Goal: Use online tool/utility

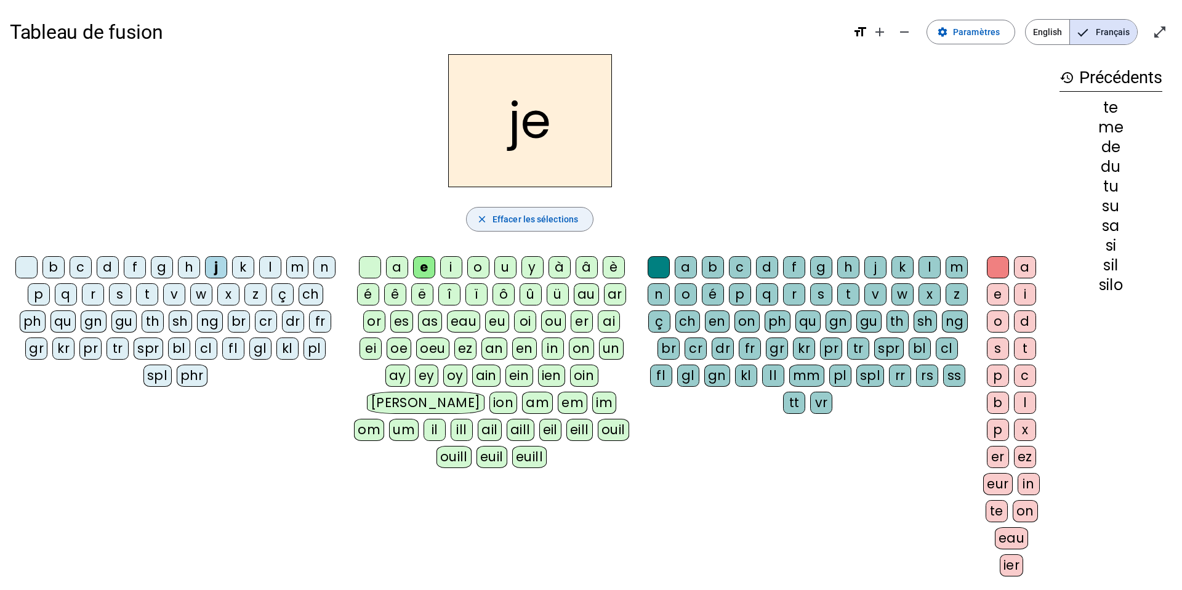
scroll to position [10, 0]
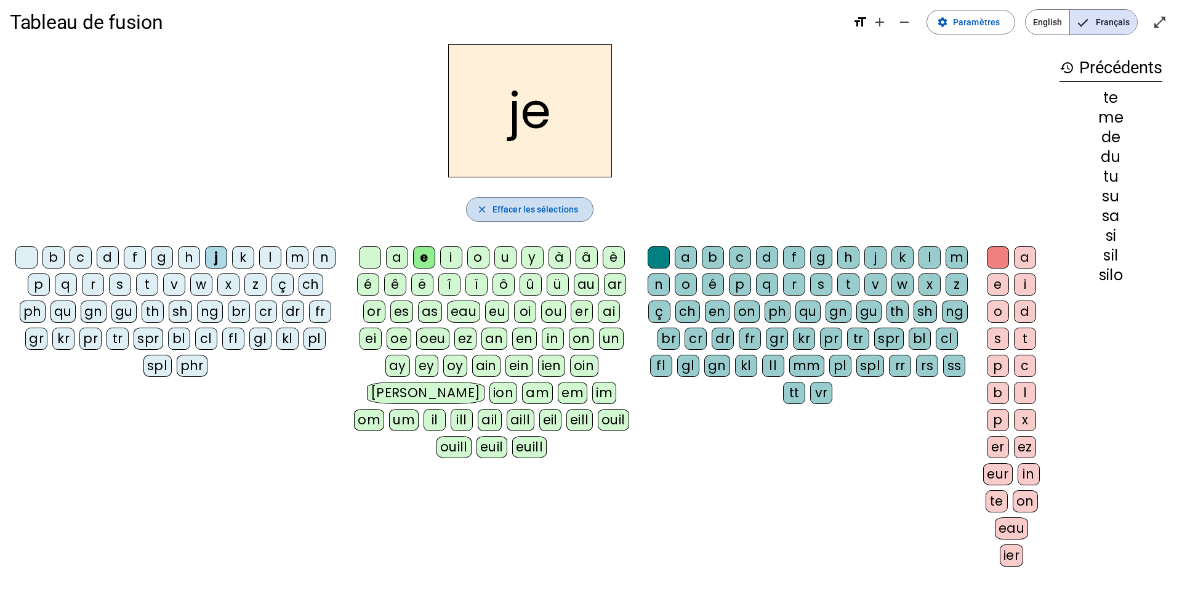
click at [564, 207] on span "Effacer les sélections" at bounding box center [536, 209] width 86 height 15
click at [293, 258] on div "m" at bounding box center [297, 257] width 22 height 22
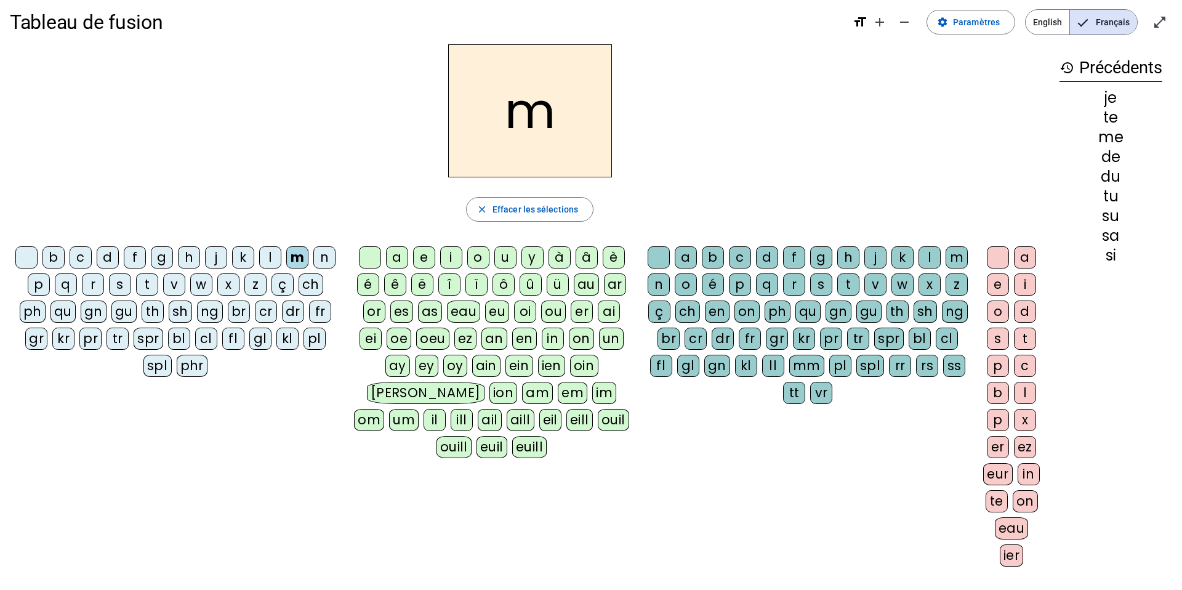
click at [393, 260] on div "a" at bounding box center [397, 257] width 22 height 22
click at [924, 254] on div "l" at bounding box center [930, 257] width 22 height 22
drag, startPoint x: 455, startPoint y: 254, endPoint x: 445, endPoint y: 233, distance: 24.0
click at [453, 251] on div "i" at bounding box center [451, 257] width 22 height 22
click at [115, 287] on div "s" at bounding box center [120, 284] width 22 height 22
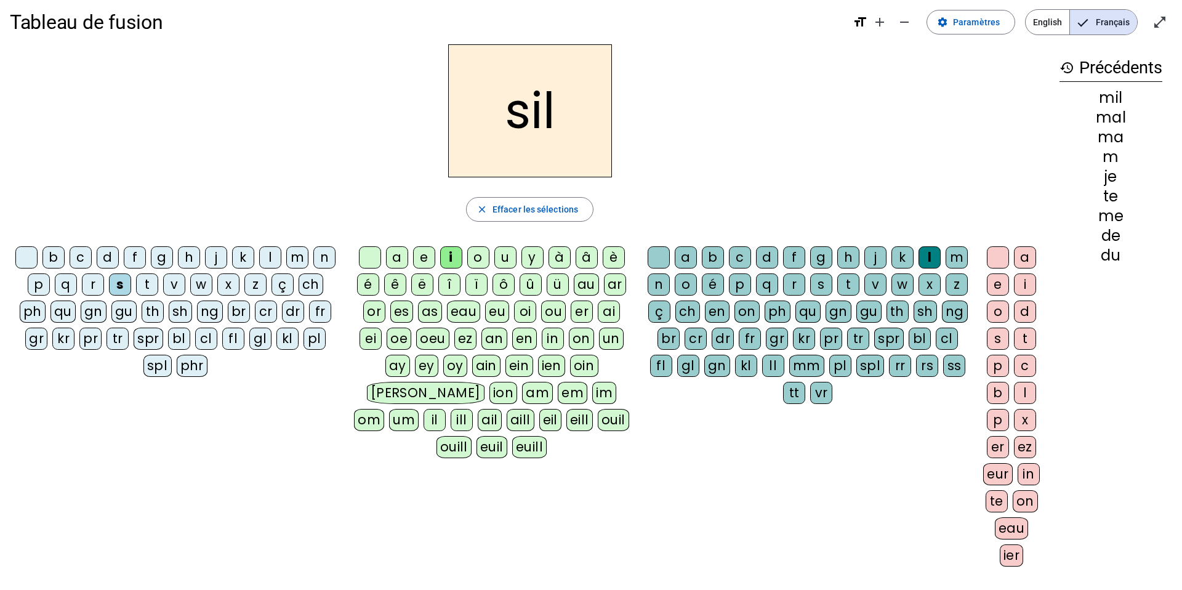
drag, startPoint x: 653, startPoint y: 257, endPoint x: 653, endPoint y: 234, distance: 22.8
click at [653, 257] on div at bounding box center [659, 257] width 22 height 22
click at [397, 255] on div "a" at bounding box center [397, 257] width 22 height 22
drag, startPoint x: 506, startPoint y: 257, endPoint x: 408, endPoint y: 180, distance: 125.4
click at [506, 257] on div "u" at bounding box center [505, 257] width 22 height 22
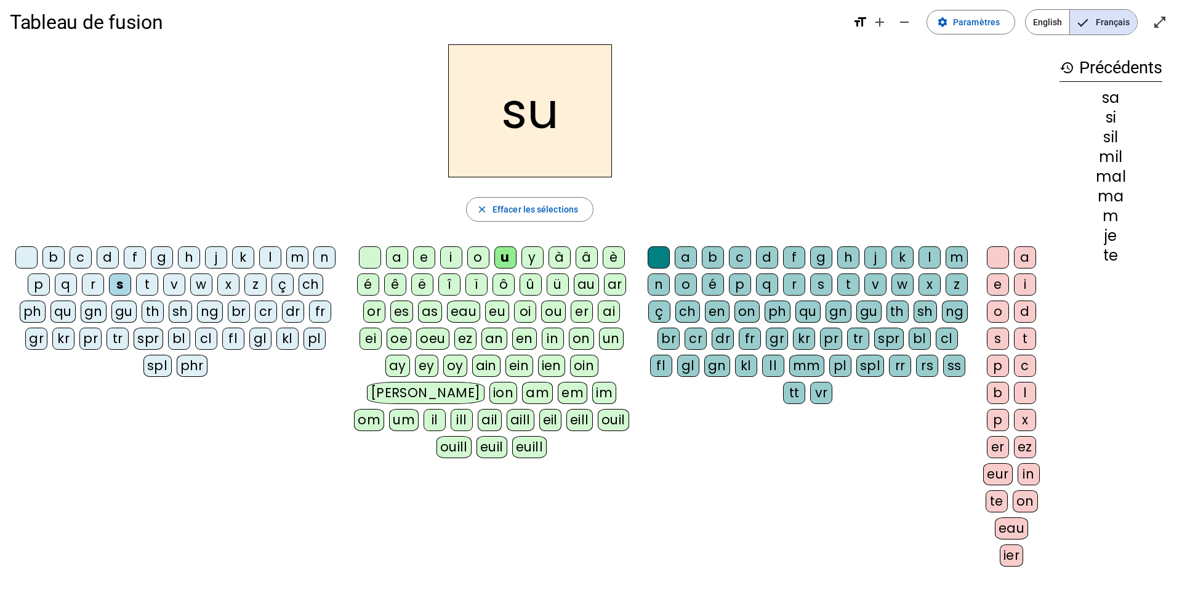
drag, startPoint x: 797, startPoint y: 284, endPoint x: 797, endPoint y: 276, distance: 8.0
click at [797, 284] on div "r" at bounding box center [794, 284] width 22 height 22
click at [293, 255] on div "m" at bounding box center [297, 257] width 22 height 22
click at [111, 254] on div "d" at bounding box center [108, 257] width 22 height 22
